Goal: Task Accomplishment & Management: Use online tool/utility

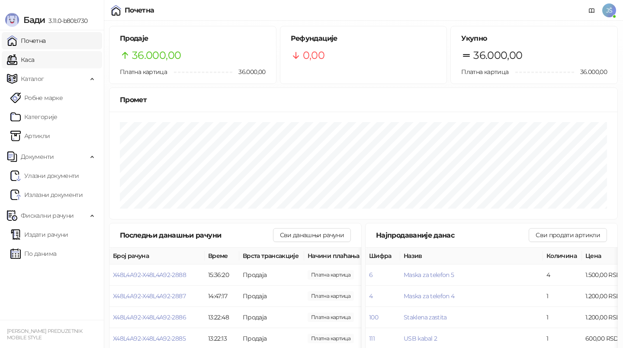
click at [34, 63] on link "Каса" at bounding box center [20, 59] width 27 height 17
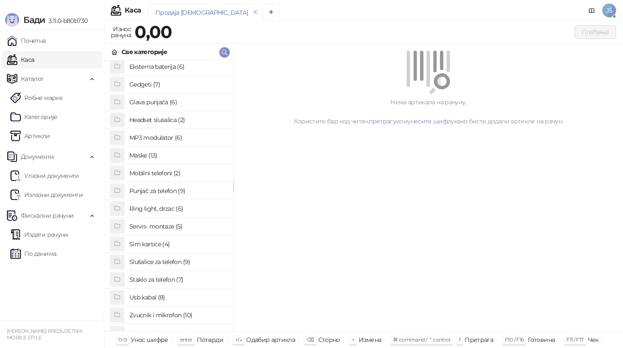
scroll to position [67, 0]
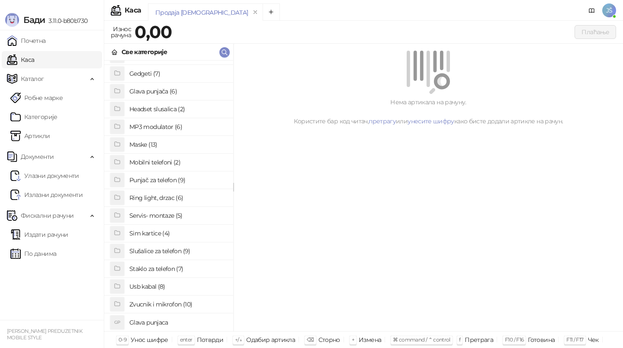
click at [166, 320] on h4 "Glava punjaca" at bounding box center [177, 322] width 97 height 14
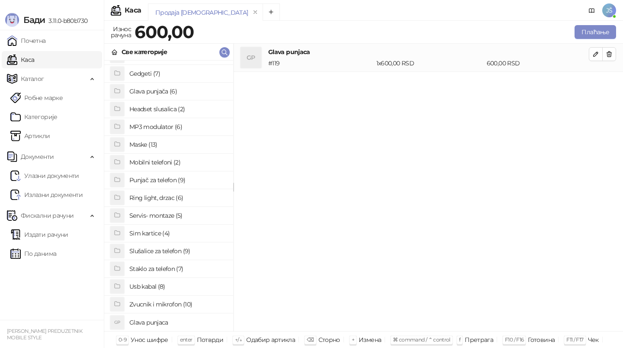
click at [144, 91] on h4 "Glava punjača (6)" at bounding box center [177, 91] width 97 height 14
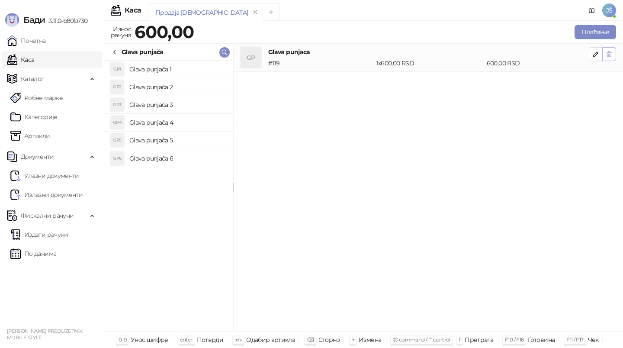
click at [609, 54] on icon "button" at bounding box center [609, 53] width 5 height 5
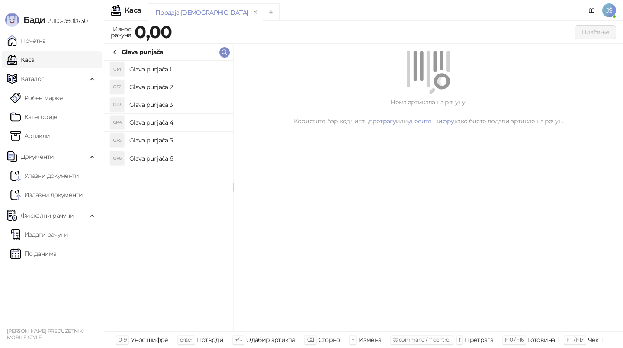
click at [208, 101] on h4 "Glava punjača 3" at bounding box center [177, 105] width 97 height 14
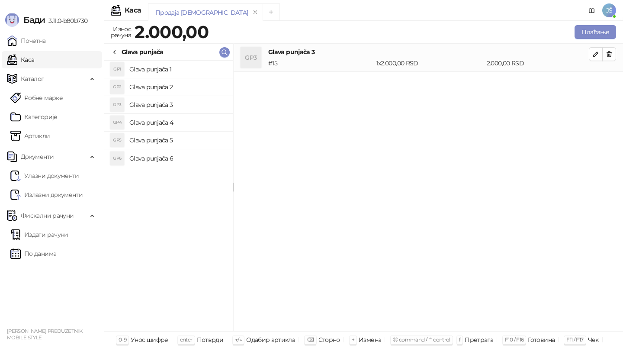
click at [202, 85] on h4 "Glava punjača 2" at bounding box center [177, 87] width 97 height 14
click at [198, 71] on h4 "Glava punjača 1" at bounding box center [177, 69] width 97 height 14
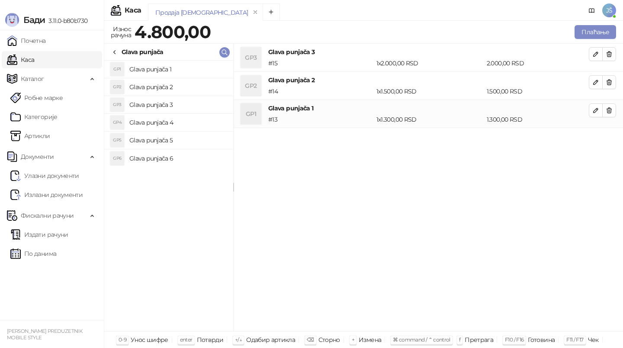
click at [185, 120] on h4 "Glava punjača 4" at bounding box center [177, 122] width 97 height 14
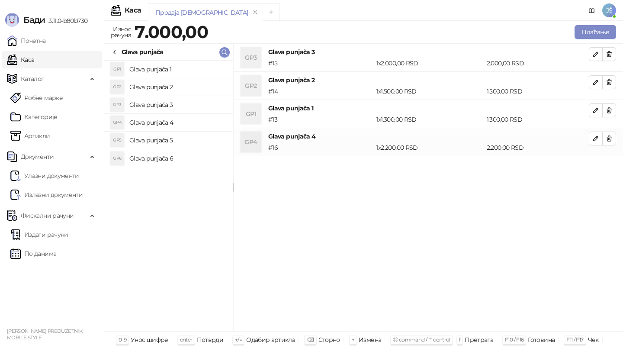
click at [186, 138] on h4 "Glava punjača 5" at bounding box center [177, 140] width 97 height 14
click at [188, 158] on h4 "Glava punjača 6" at bounding box center [177, 158] width 97 height 14
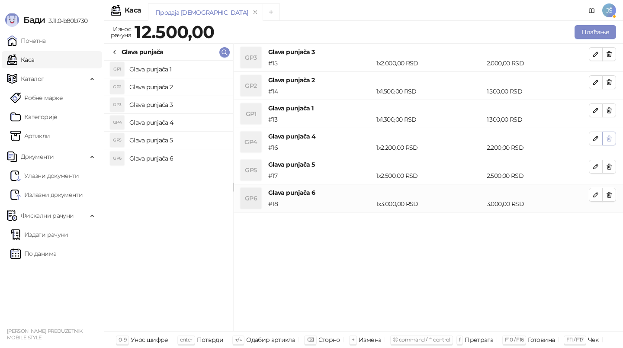
click at [614, 136] on button "button" at bounding box center [609, 138] width 14 height 14
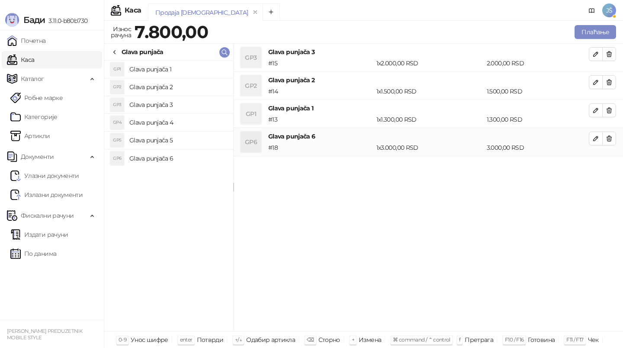
click at [614, 136] on button "button" at bounding box center [609, 138] width 14 height 14
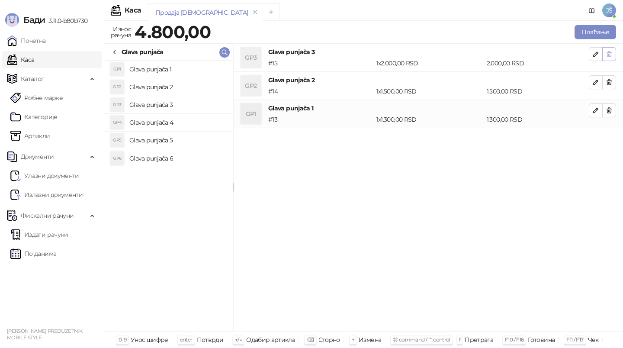
click at [614, 55] on button "button" at bounding box center [609, 54] width 14 height 14
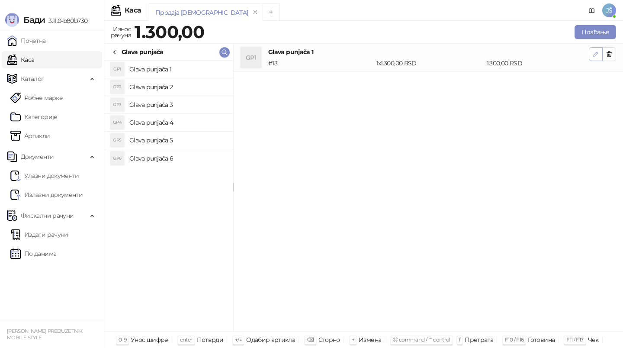
click at [592, 57] on icon "button" at bounding box center [595, 54] width 7 height 7
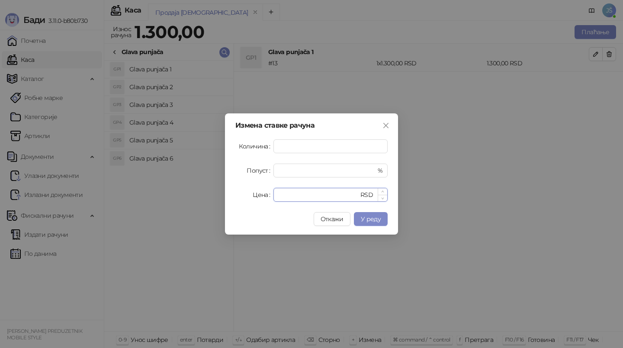
click at [309, 193] on input "****" at bounding box center [318, 194] width 80 height 13
type input "****"
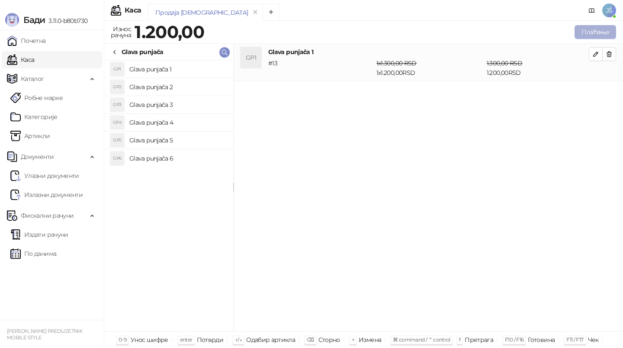
click at [590, 32] on button "Плаћање" at bounding box center [595, 32] width 42 height 14
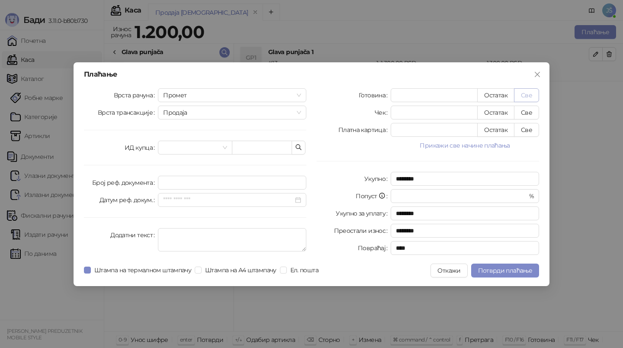
click at [533, 99] on button "Све" at bounding box center [526, 95] width 25 height 14
type input "****"
click at [488, 270] on span "Потврди плаћање" at bounding box center [505, 270] width 54 height 8
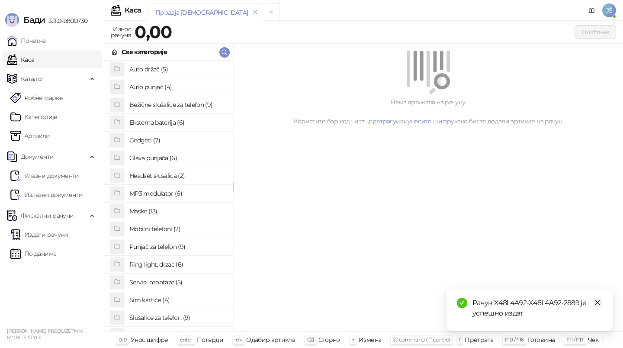
click at [600, 301] on link "Close" at bounding box center [597, 303] width 10 height 10
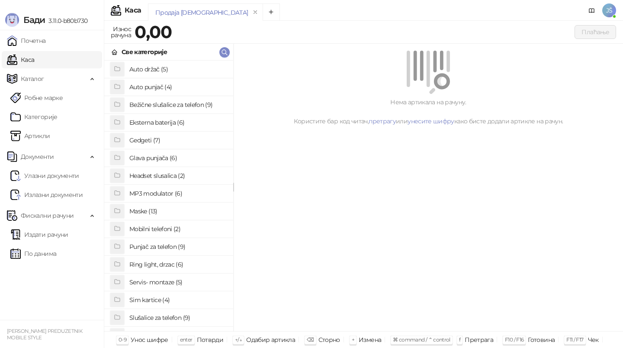
click at [160, 247] on h4 "Punjač za telefon (9)" at bounding box center [177, 247] width 97 height 14
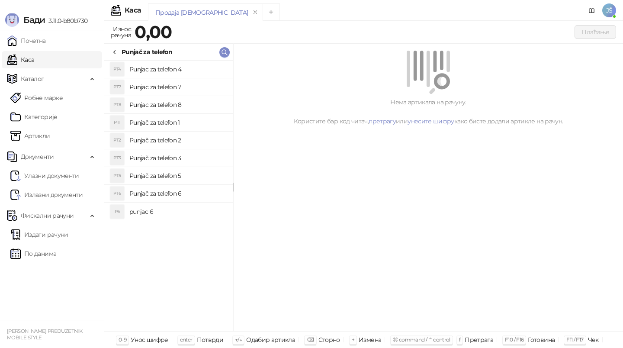
click at [200, 143] on h4 "Punjač za telefon 2" at bounding box center [177, 140] width 97 height 14
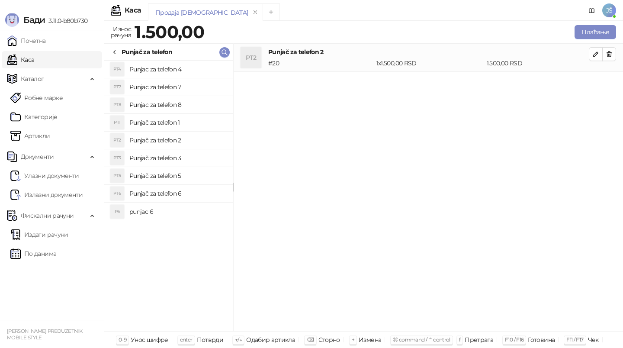
click at [203, 155] on h4 "Punjač za telefon 3" at bounding box center [177, 158] width 97 height 14
click at [611, 52] on icon "button" at bounding box center [609, 53] width 5 height 5
click at [596, 29] on button "Плаћање" at bounding box center [595, 32] width 42 height 14
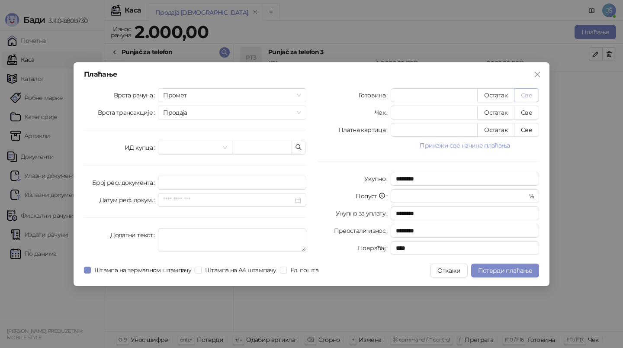
click at [528, 94] on button "Све" at bounding box center [526, 95] width 25 height 14
type input "****"
click at [486, 269] on span "Потврди плаћање" at bounding box center [505, 270] width 54 height 8
